Goal: Information Seeking & Learning: Learn about a topic

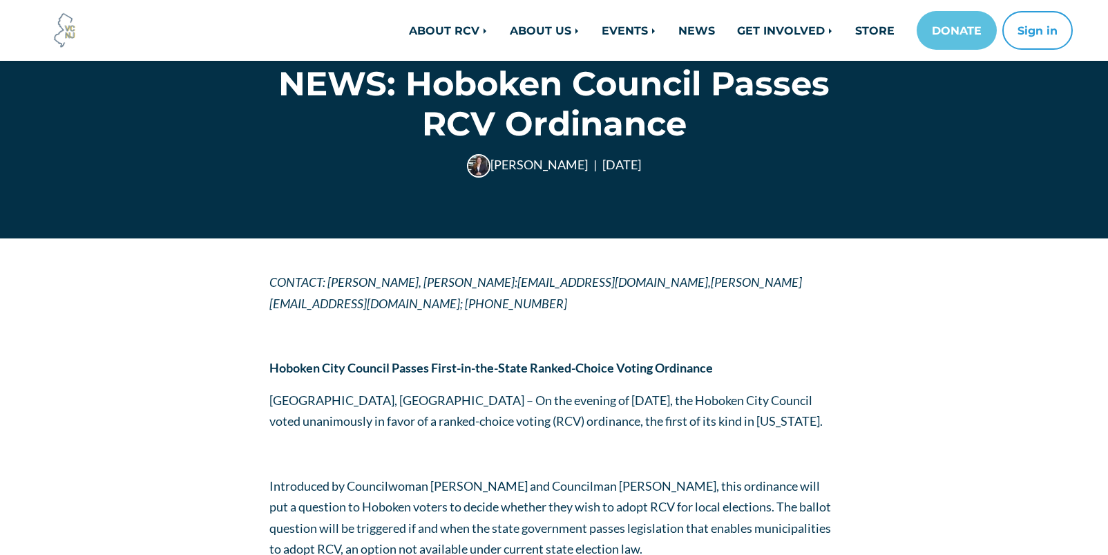
scroll to position [69, 0]
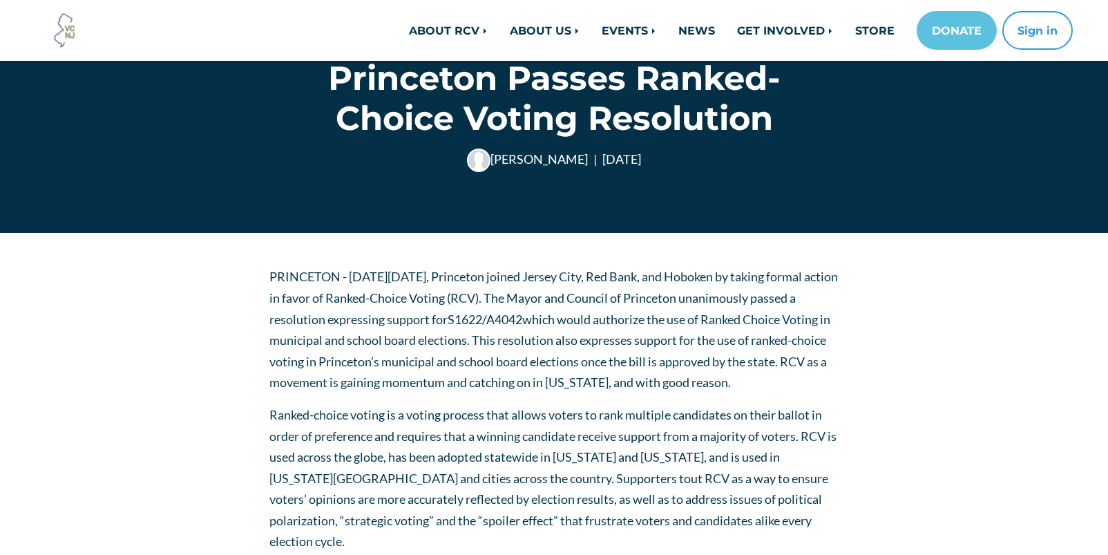
scroll to position [69, 0]
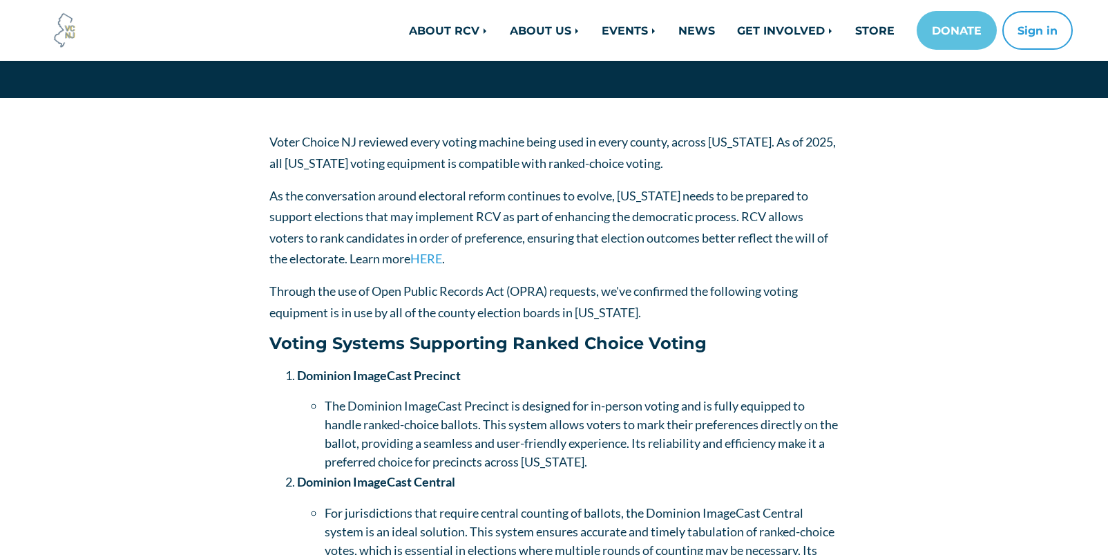
scroll to position [207, 0]
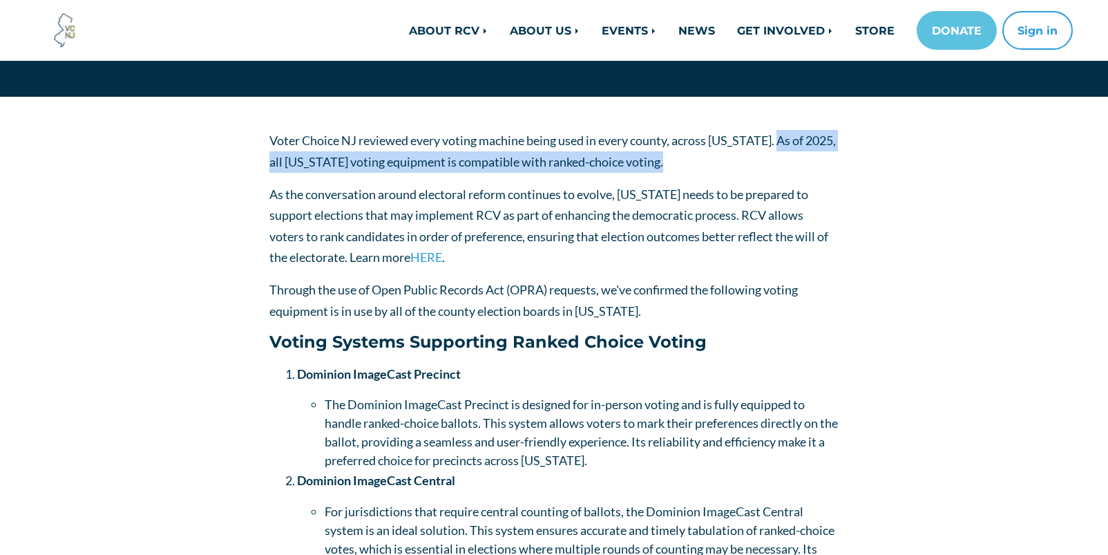
drag, startPoint x: 784, startPoint y: 141, endPoint x: 774, endPoint y: 159, distance: 20.7
click at [774, 159] on p "Voter Choice NJ reviewed every voting machine being used in every county, acros…" at bounding box center [554, 151] width 570 height 42
copy p "As of 2025, all [US_STATE] voting equipment is compatible with ranked-choice vo…"
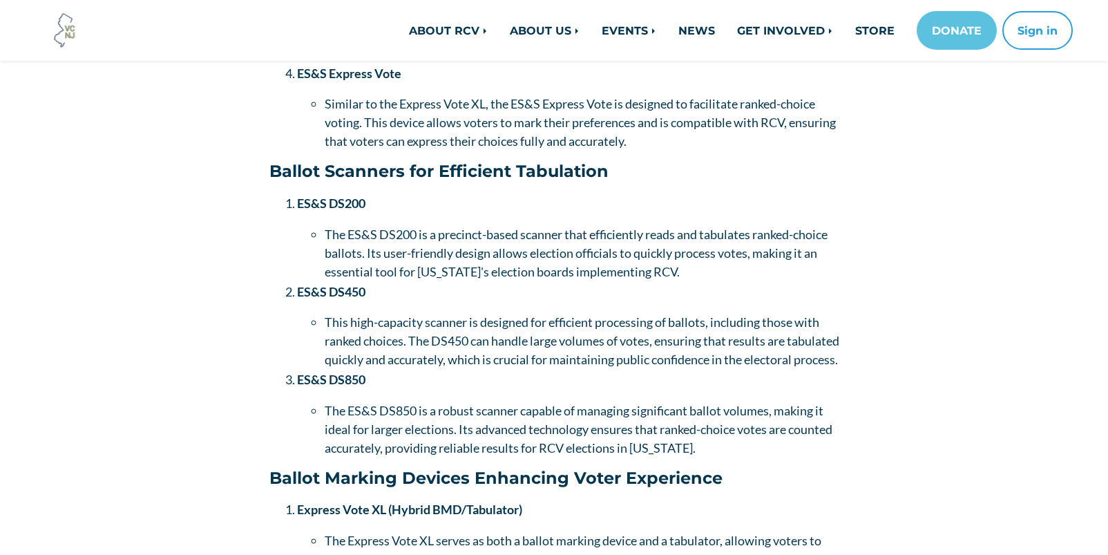
scroll to position [829, 0]
